Goal: Task Accomplishment & Management: Manage account settings

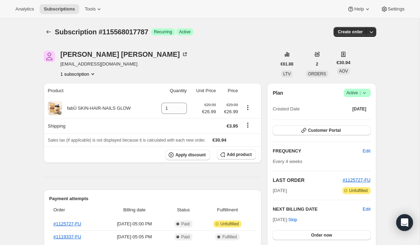
click at [365, 94] on icon at bounding box center [364, 92] width 7 height 7
click at [346, 118] on span "Cancel subscription" at bounding box center [355, 118] width 40 height 5
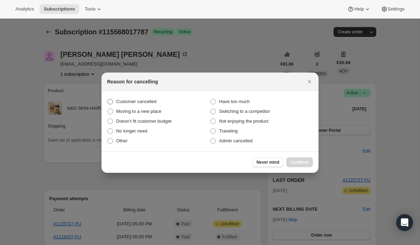
click at [112, 101] on span ":rbk:" at bounding box center [111, 102] width 6 height 6
click at [108, 99] on input "Customer cancelled" at bounding box center [108, 99] width 0 height 0
radio input "true"
click at [292, 160] on span "Continue" at bounding box center [300, 162] width 18 height 6
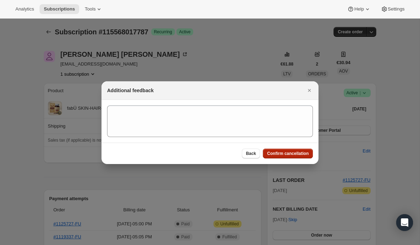
click at [286, 153] on span "Confirm cancellation" at bounding box center [288, 154] width 42 height 6
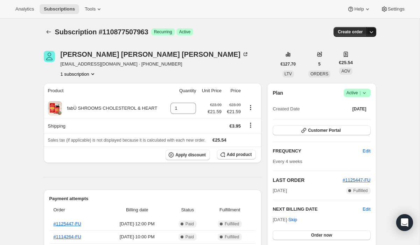
click at [370, 32] on icon "button" at bounding box center [371, 31] width 7 height 7
click at [363, 92] on icon at bounding box center [364, 92] width 7 height 7
click at [347, 119] on span "Cancel subscription" at bounding box center [355, 118] width 40 height 5
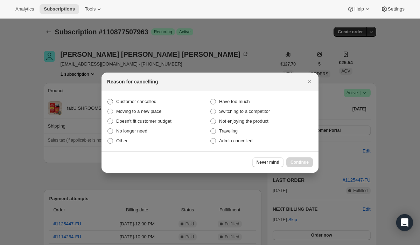
click at [111, 102] on span ":rbk:" at bounding box center [111, 102] width 6 height 6
click at [108, 99] on input "Customer cancelled" at bounding box center [108, 99] width 0 height 0
radio input "true"
